Goal: Task Accomplishment & Management: Use online tool/utility

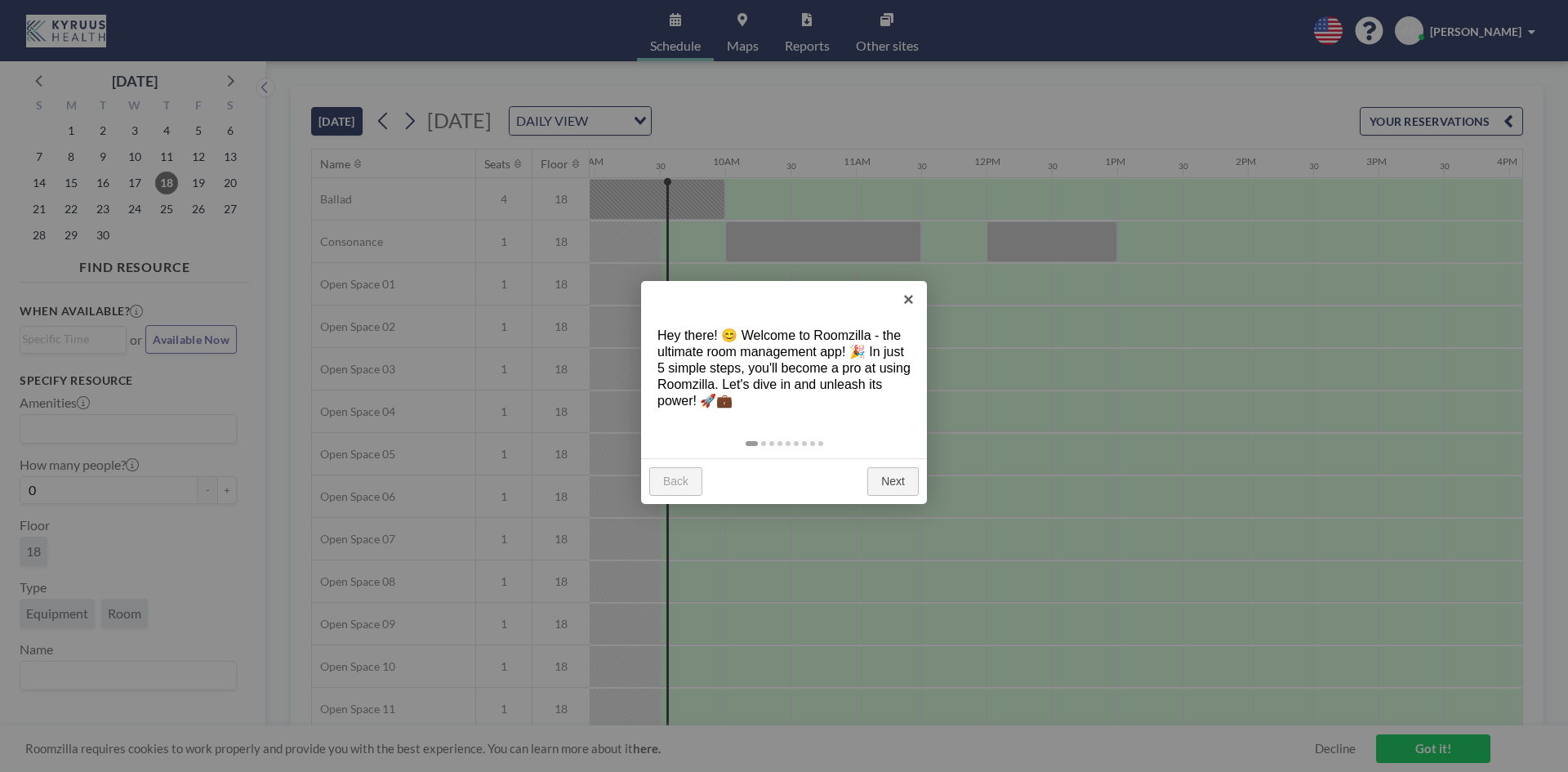
scroll to position [0, 1175]
click at [916, 307] on link "×" at bounding box center [908, 298] width 37 height 37
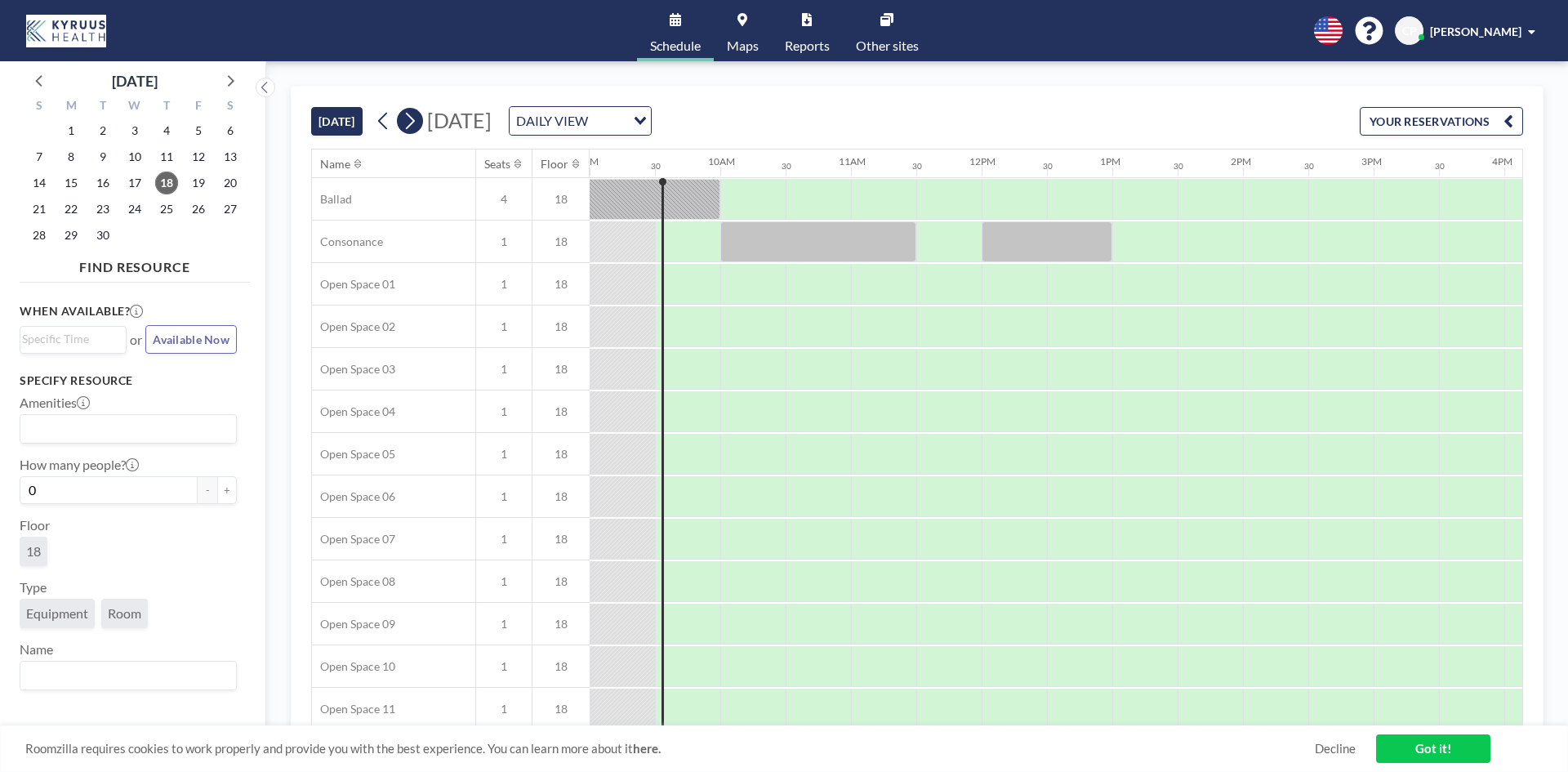
click at [414, 123] on icon at bounding box center [410, 122] width 9 height 17
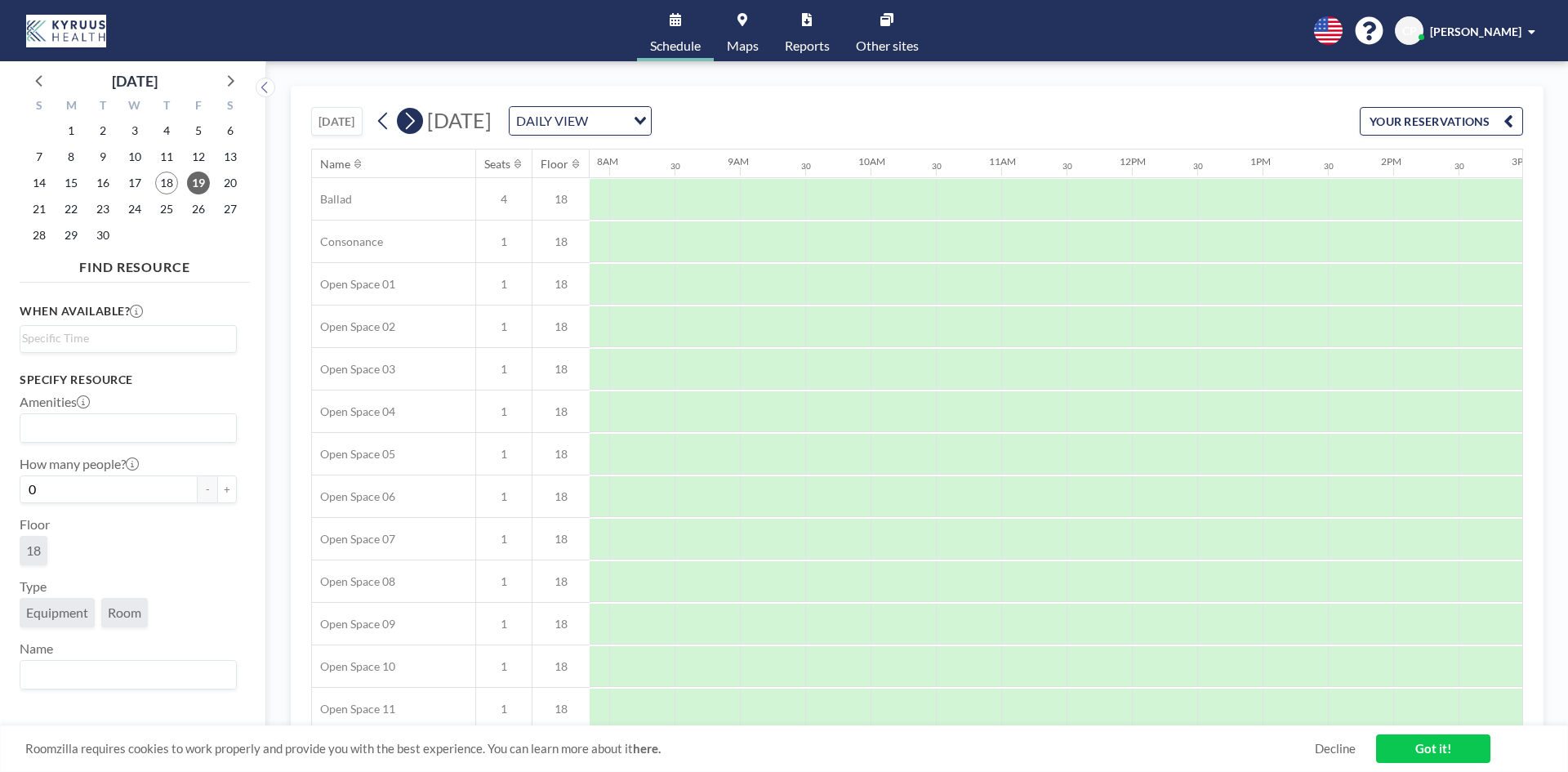
scroll to position [0, 1045]
click at [414, 123] on icon at bounding box center [410, 122] width 9 height 17
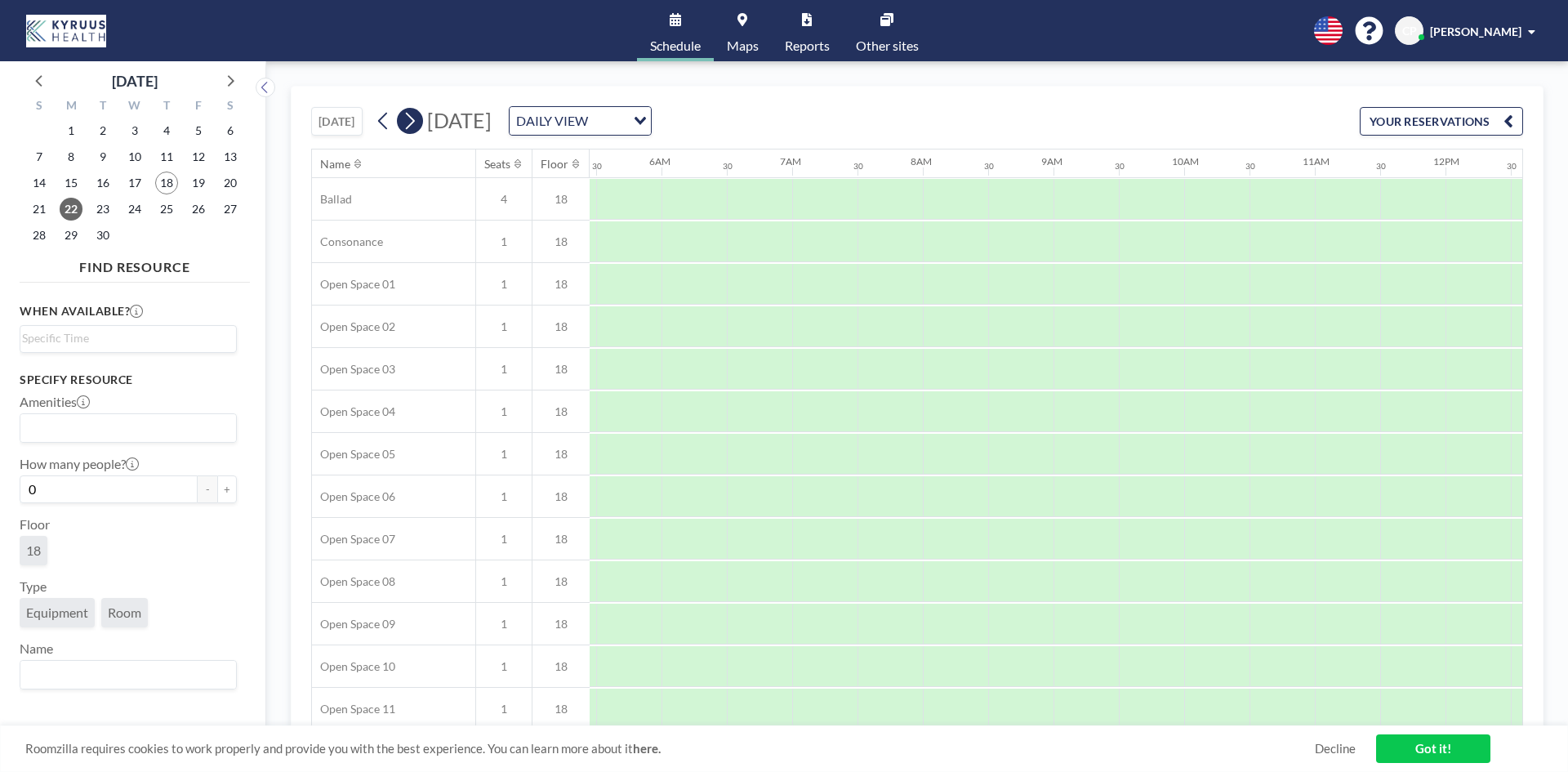
scroll to position [0, 893]
click at [414, 123] on icon at bounding box center [410, 122] width 9 height 17
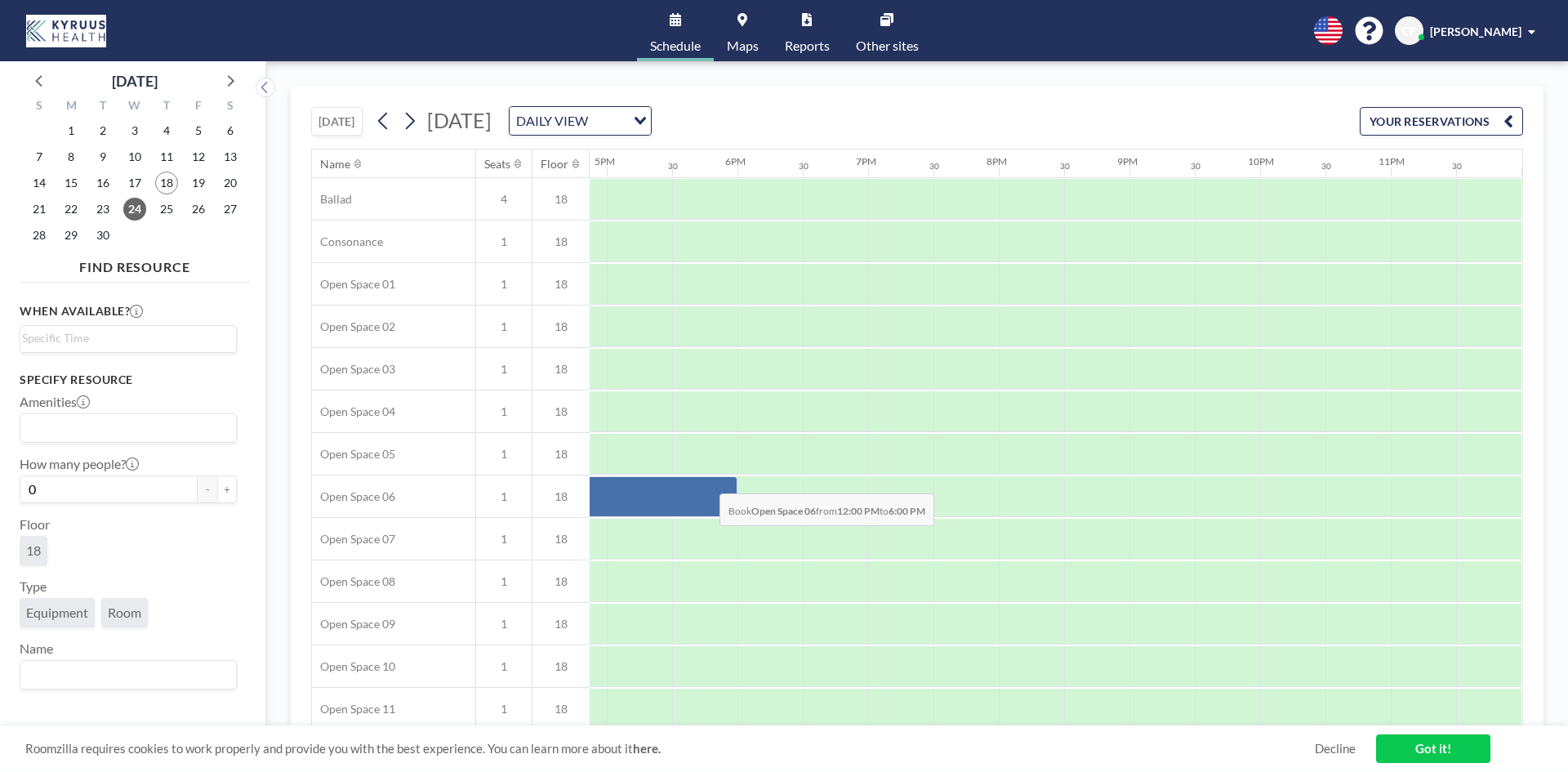
drag, startPoint x: 1194, startPoint y: 488, endPoint x: 706, endPoint y: 481, distance: 488.1
click at [706, 481] on div at bounding box center [345, 497] width 784 height 41
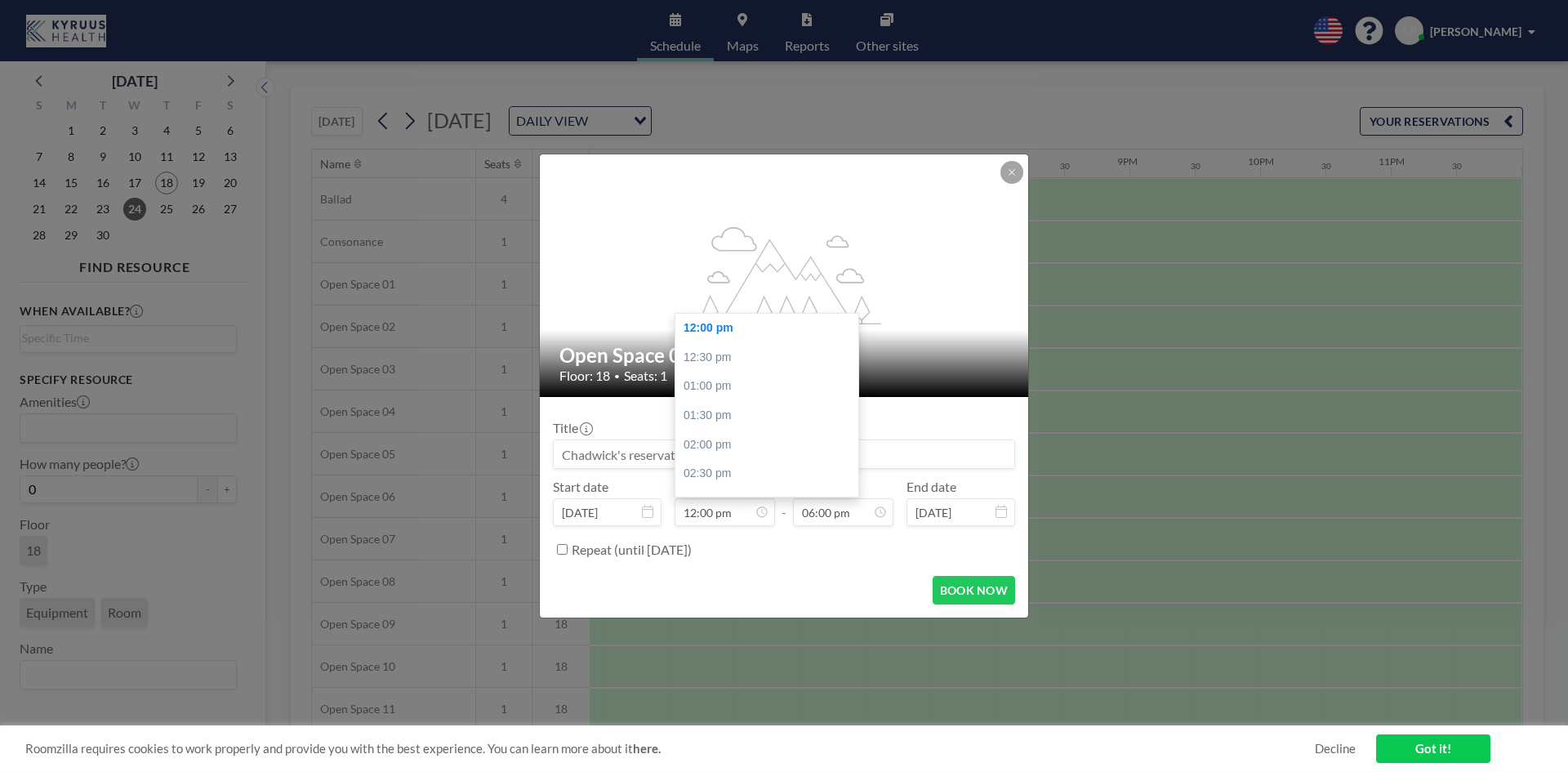
scroll to position [1047, 0]
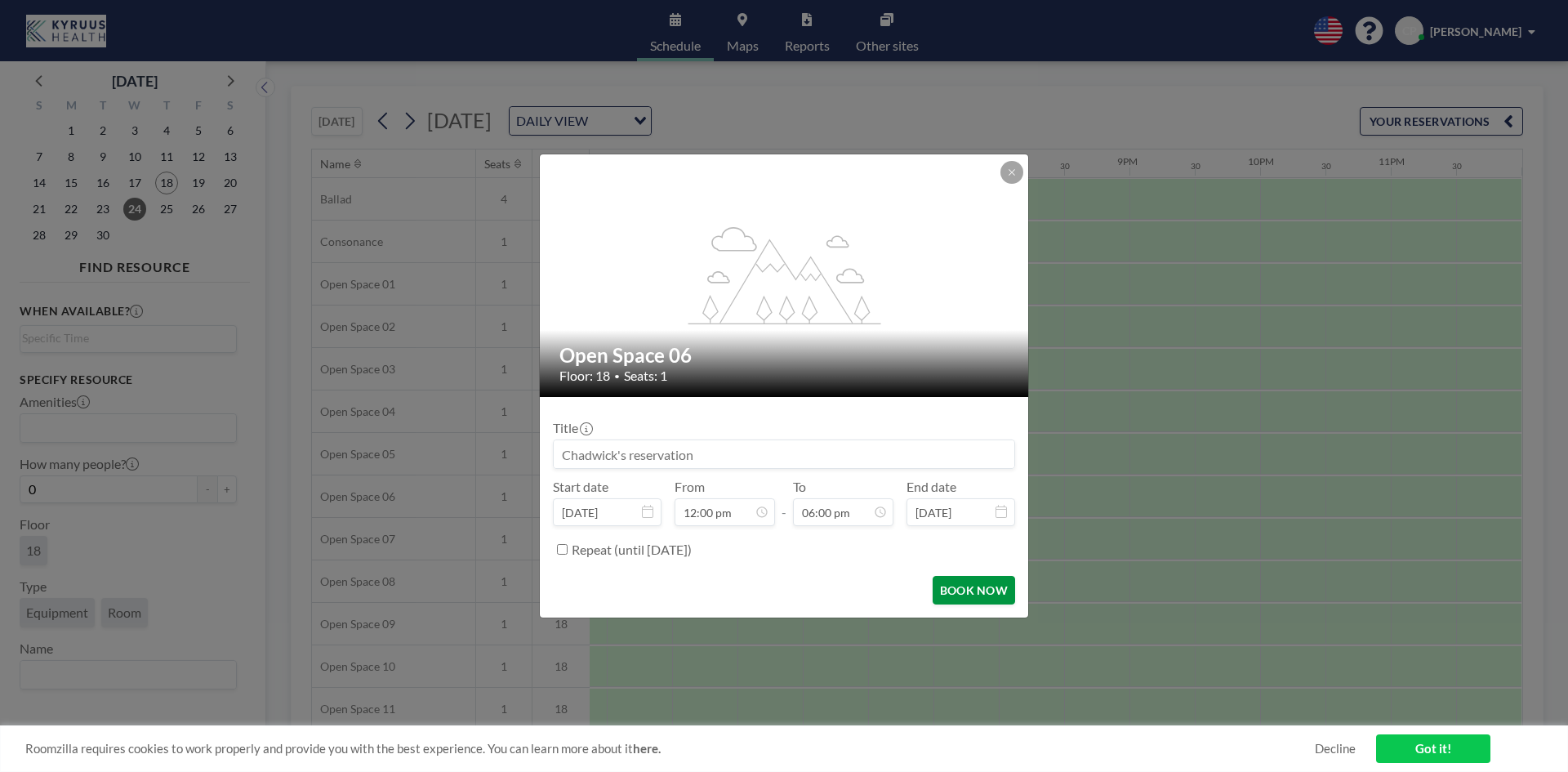
click at [968, 592] on button "BOOK NOW" at bounding box center [973, 590] width 82 height 29
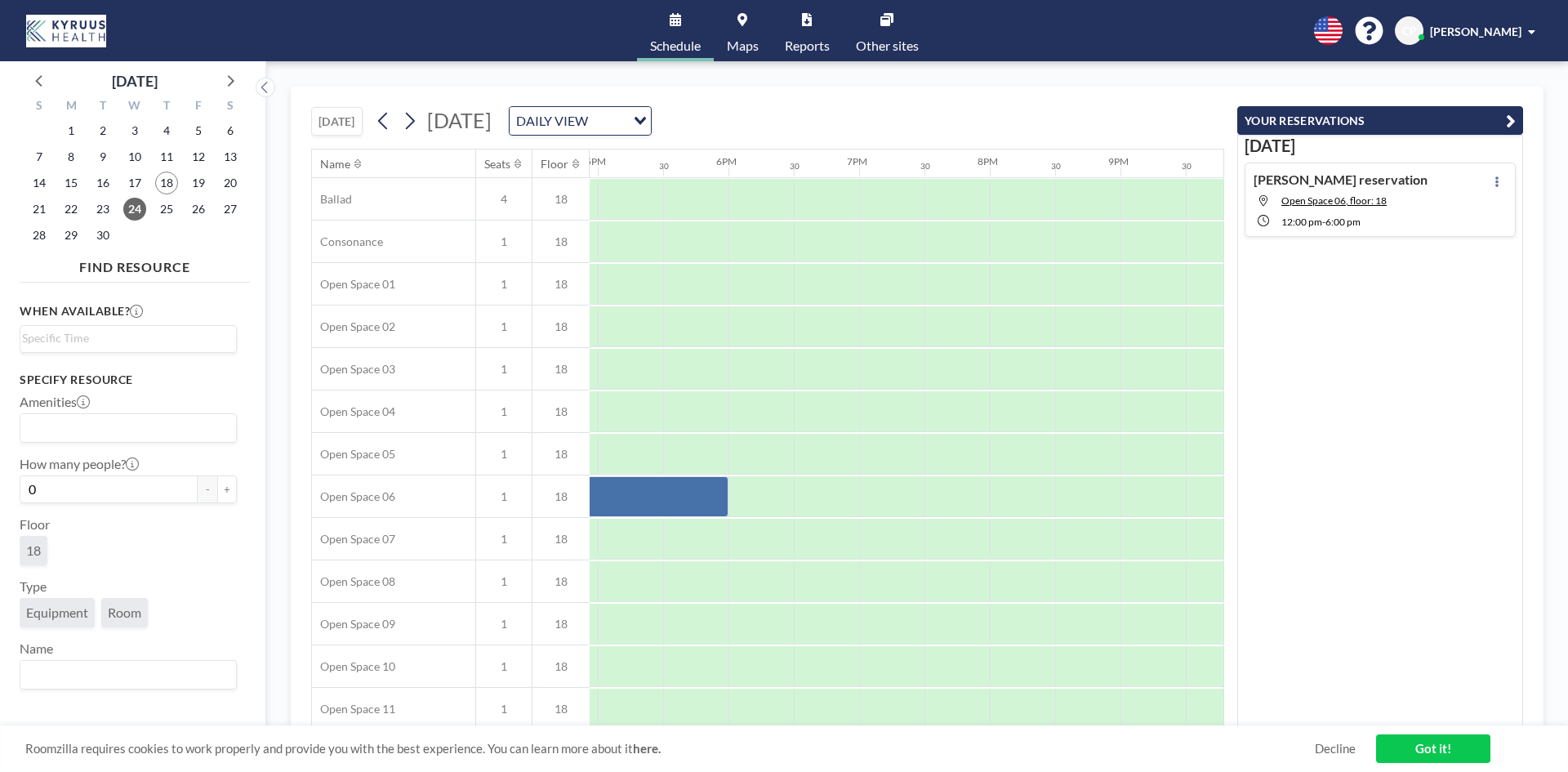
click at [1445, 749] on link "Got it!" at bounding box center [1433, 749] width 114 height 29
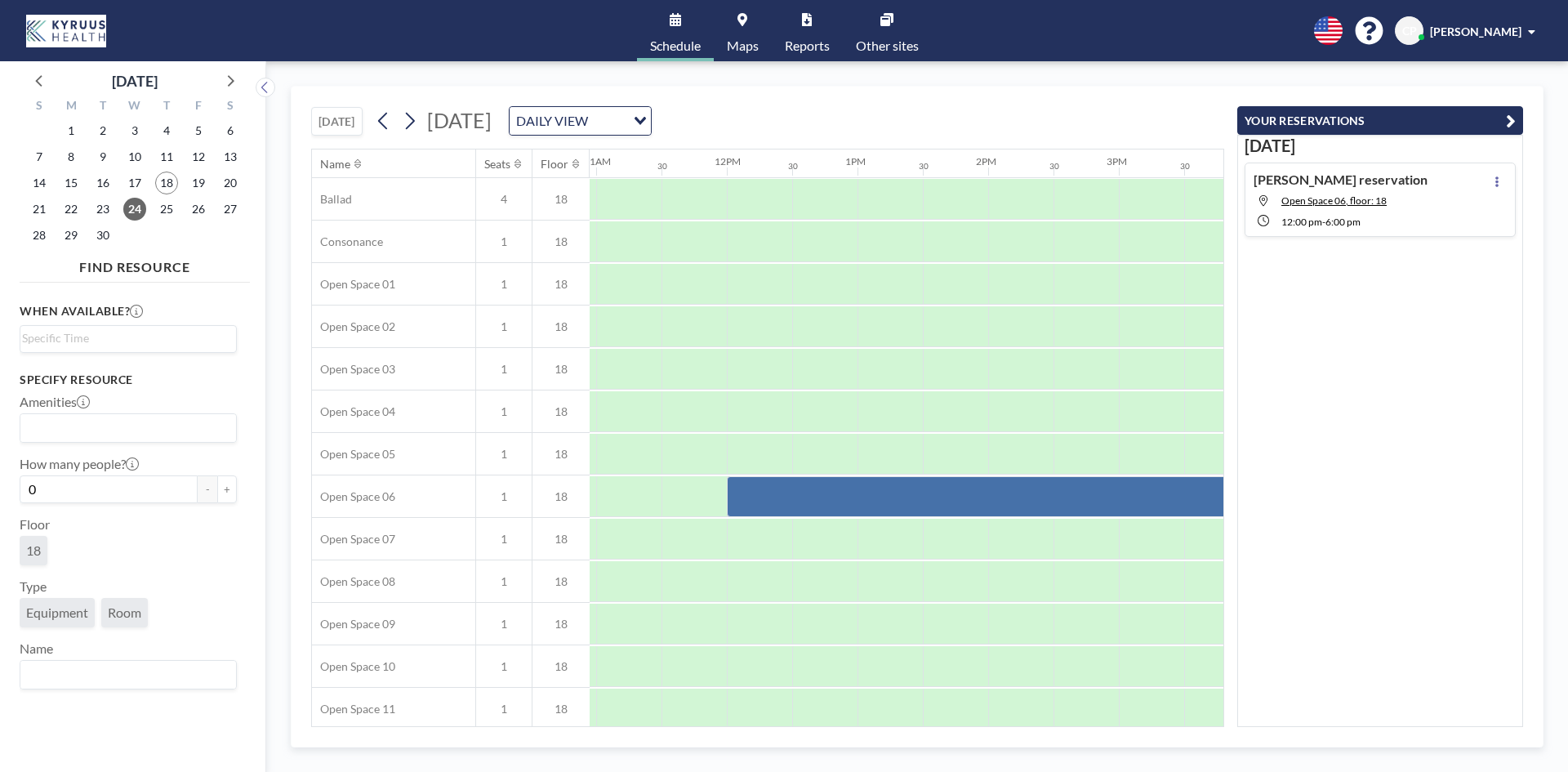
scroll to position [0, 1462]
